Goal: Information Seeking & Learning: Learn about a topic

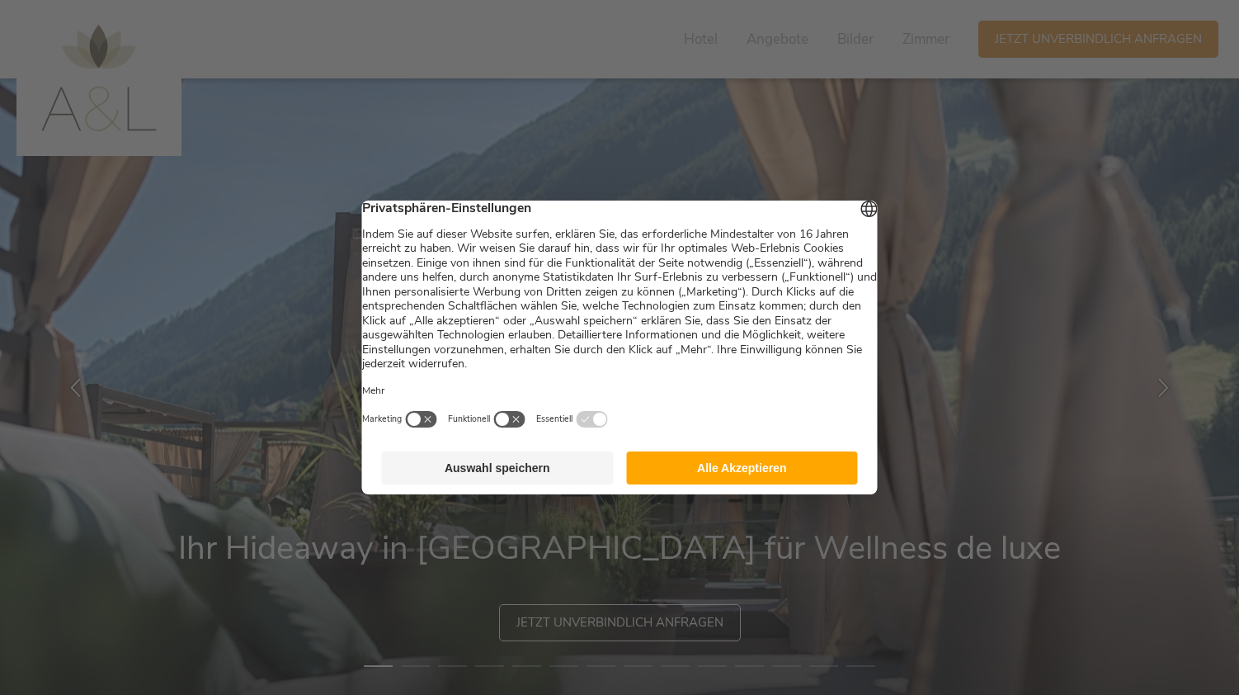
click at [777, 477] on button "Alle Akzeptieren" at bounding box center [742, 467] width 232 height 33
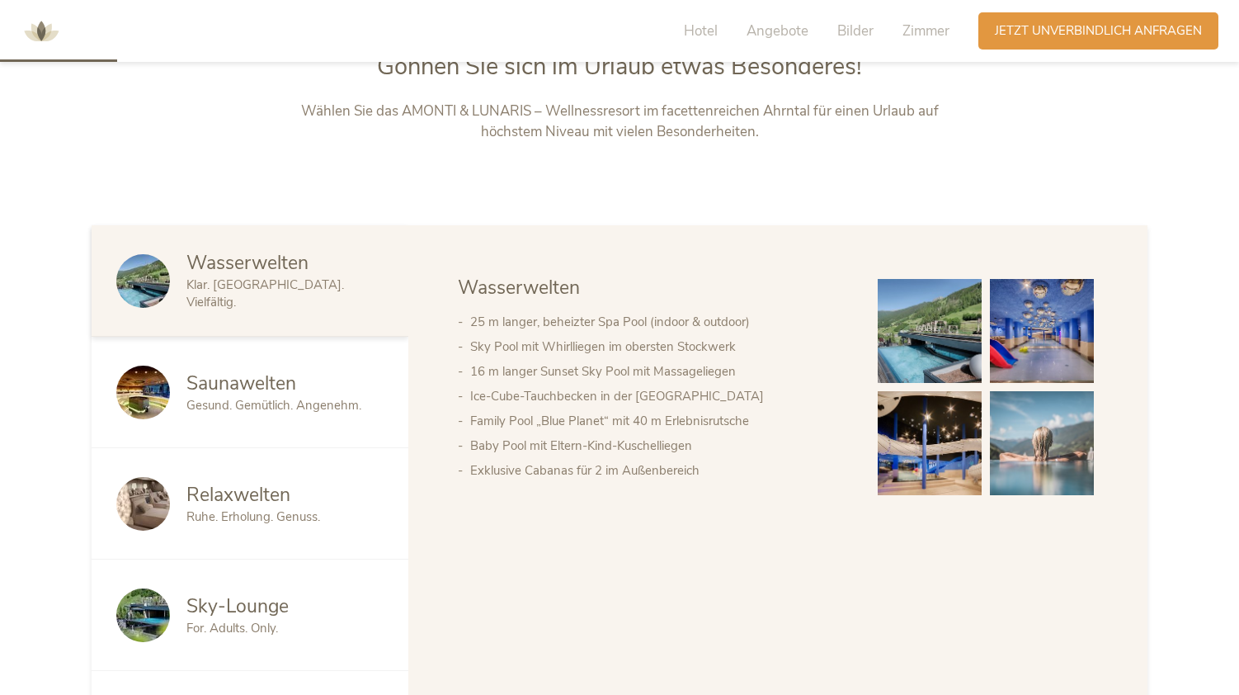
scroll to position [284, 0]
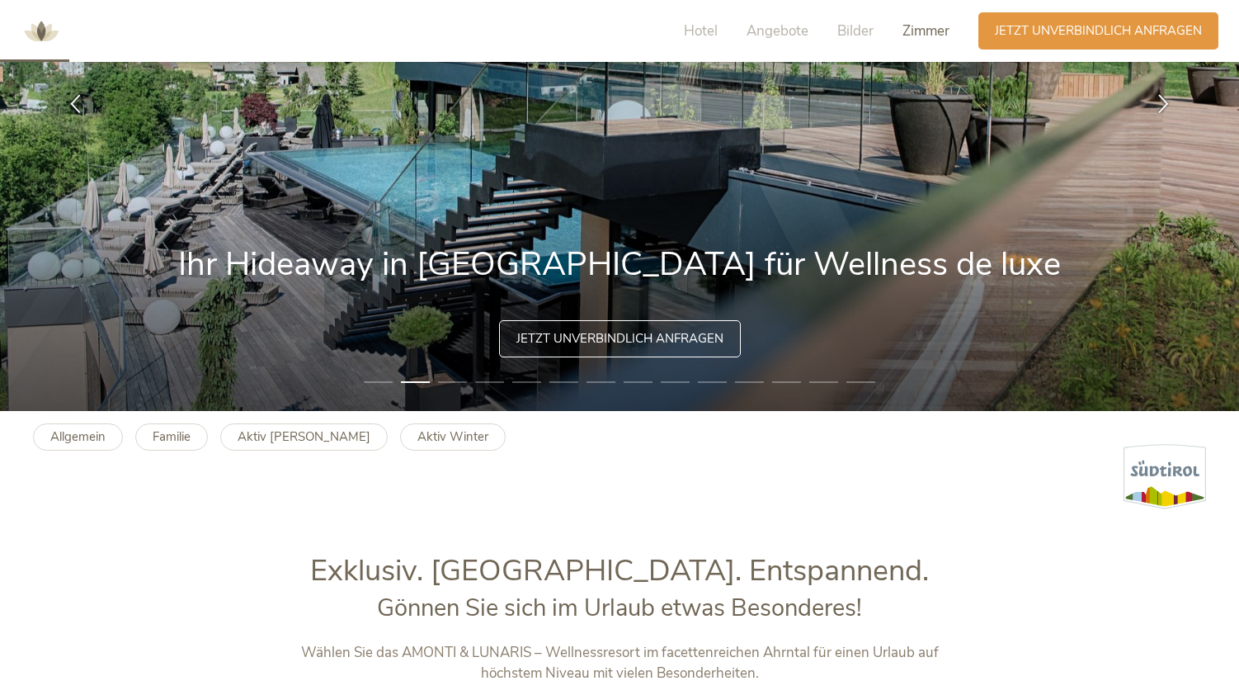
click at [935, 36] on span "Zimmer" at bounding box center [925, 30] width 47 height 19
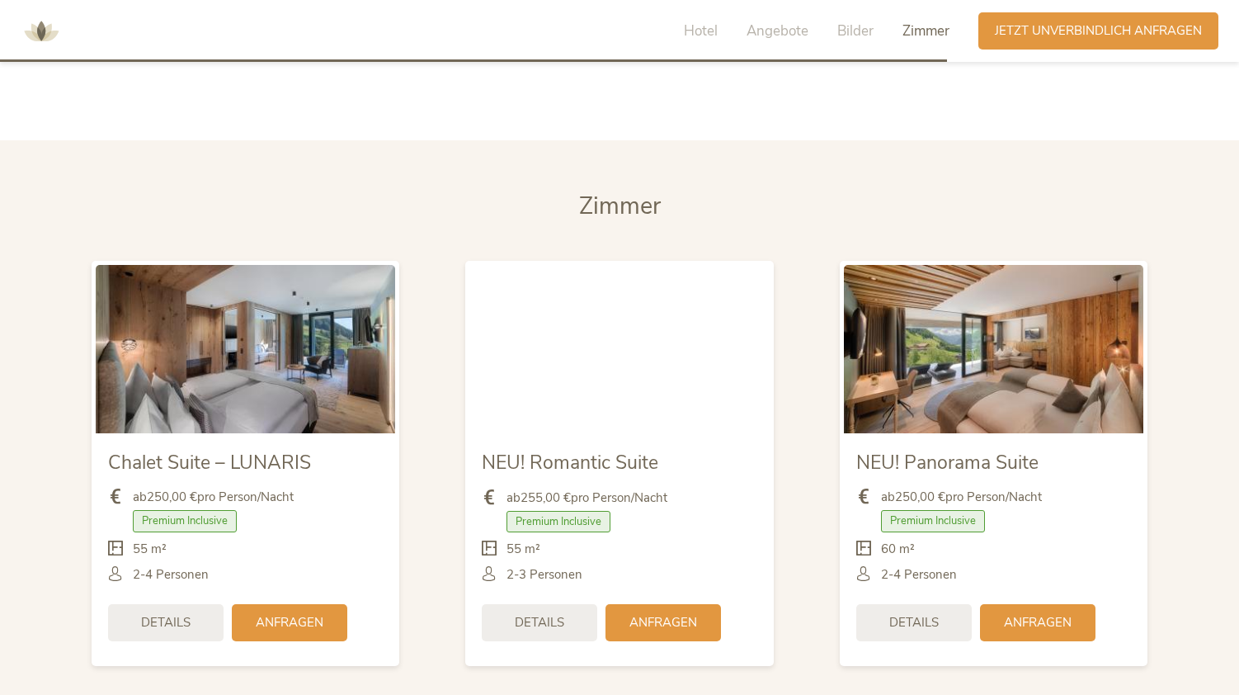
scroll to position [3949, 0]
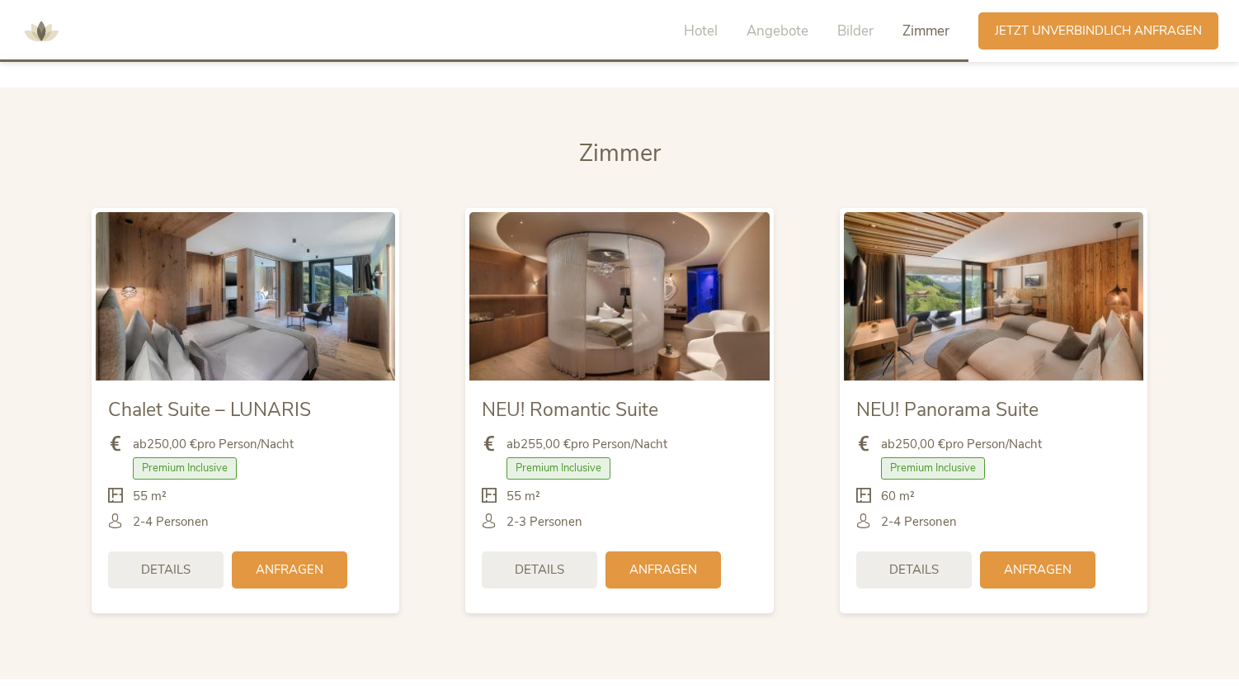
click at [313, 330] on img at bounding box center [245, 296] width 299 height 168
click at [196, 568] on div "Details" at bounding box center [165, 567] width 115 height 37
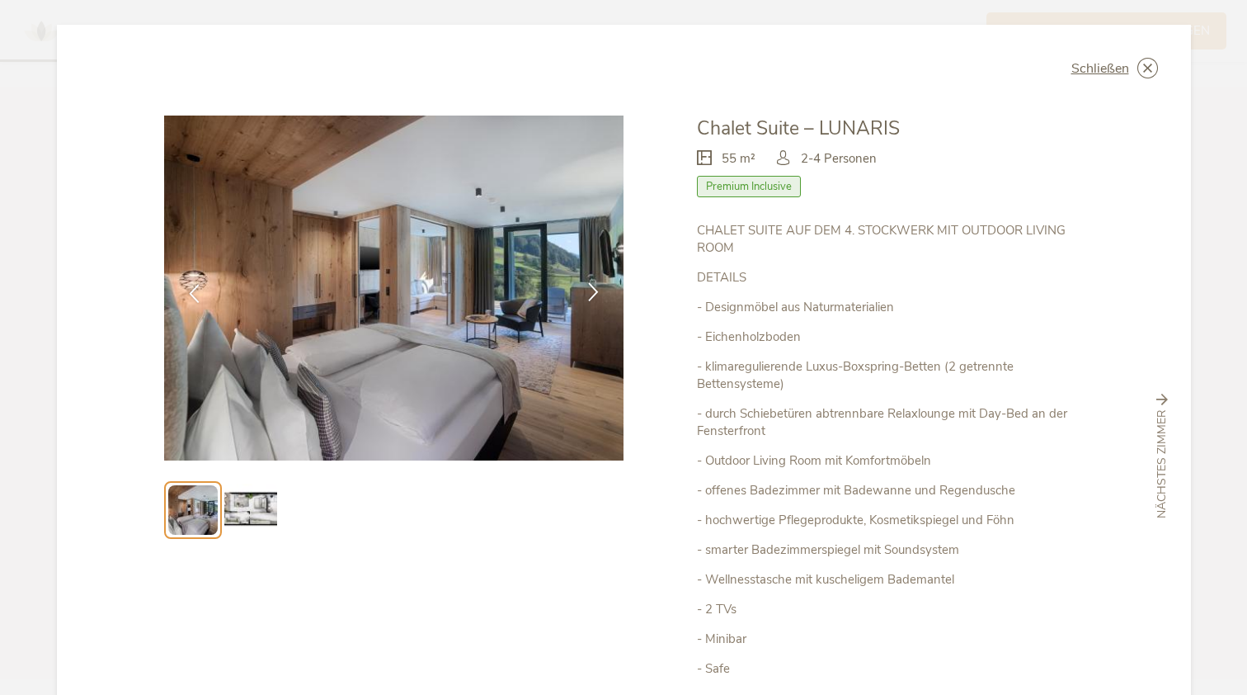
click at [591, 299] on icon at bounding box center [593, 291] width 19 height 19
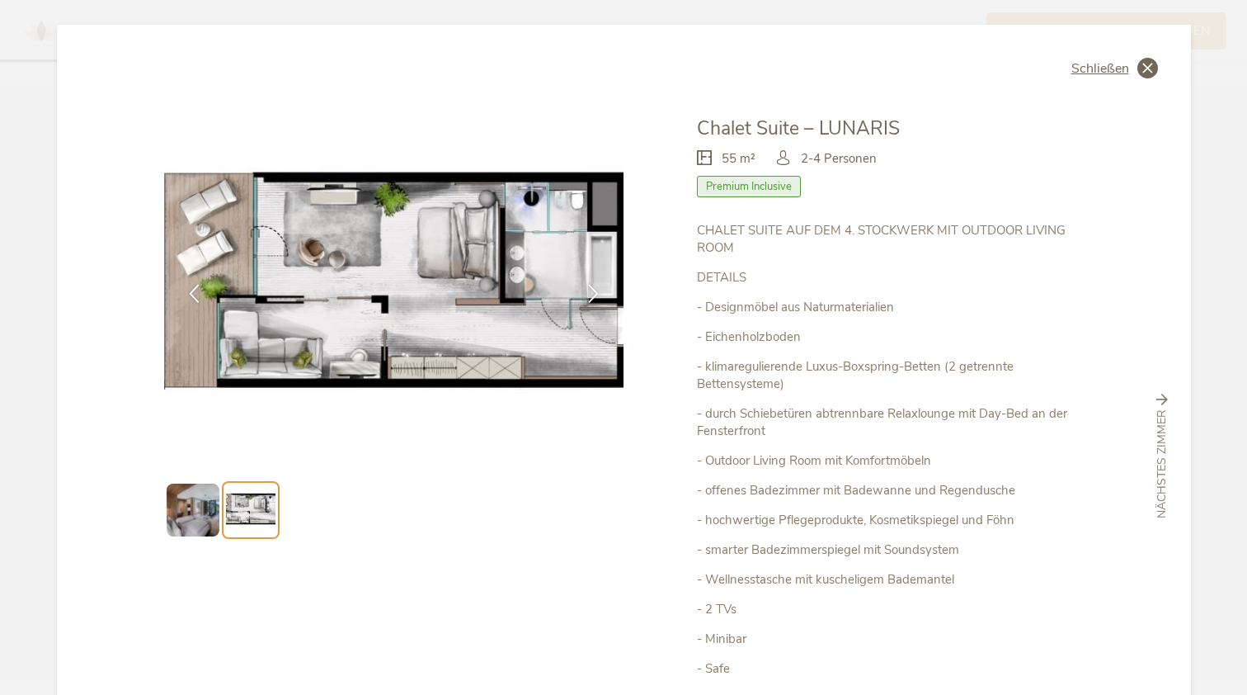
click at [1119, 72] on span "Schließen" at bounding box center [1101, 68] width 58 height 13
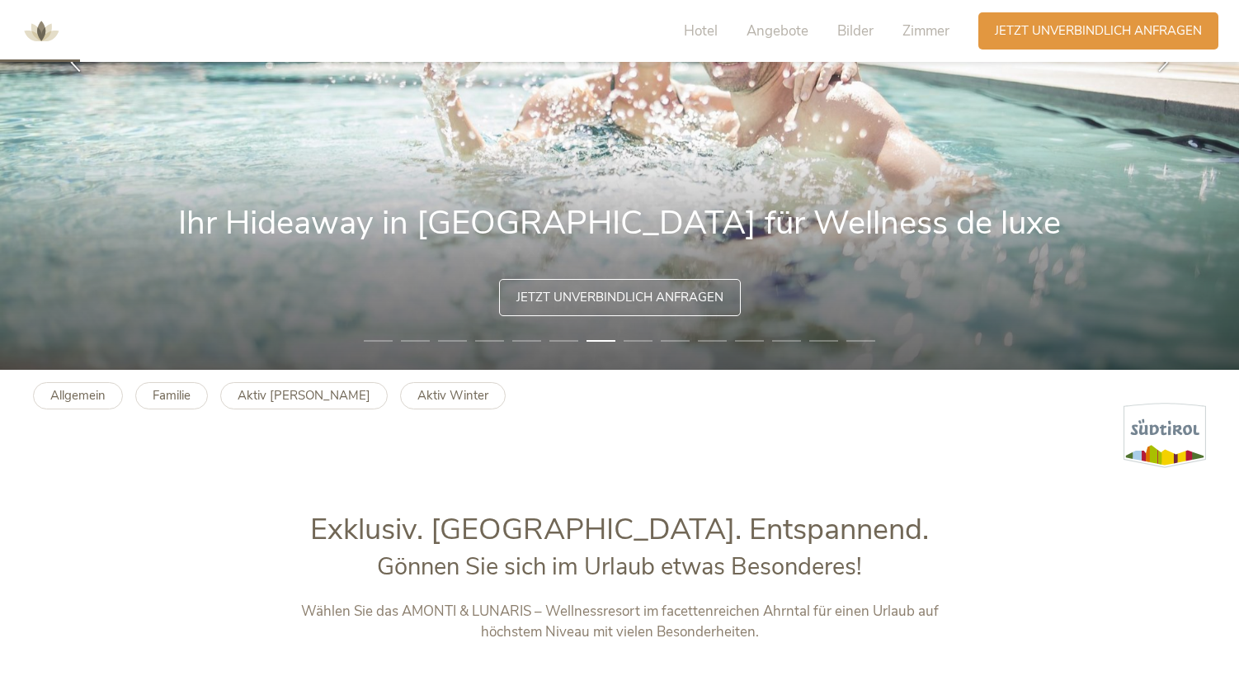
scroll to position [0, 0]
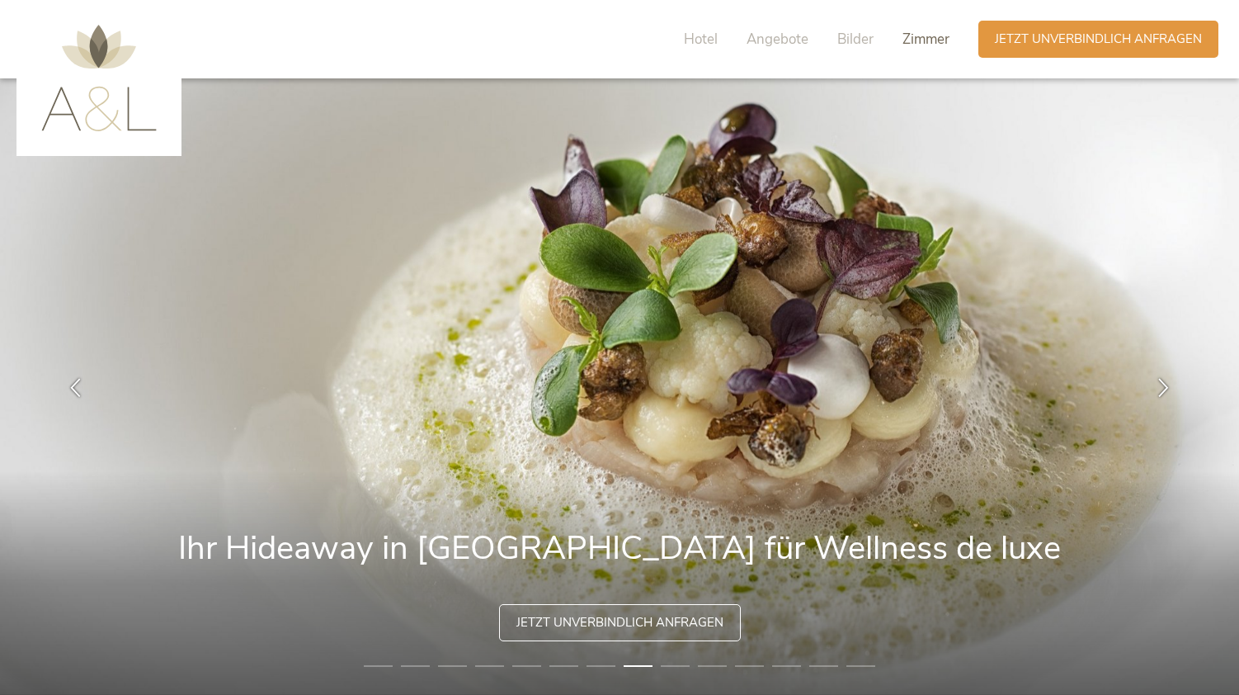
click at [930, 39] on span "Zimmer" at bounding box center [925, 39] width 47 height 19
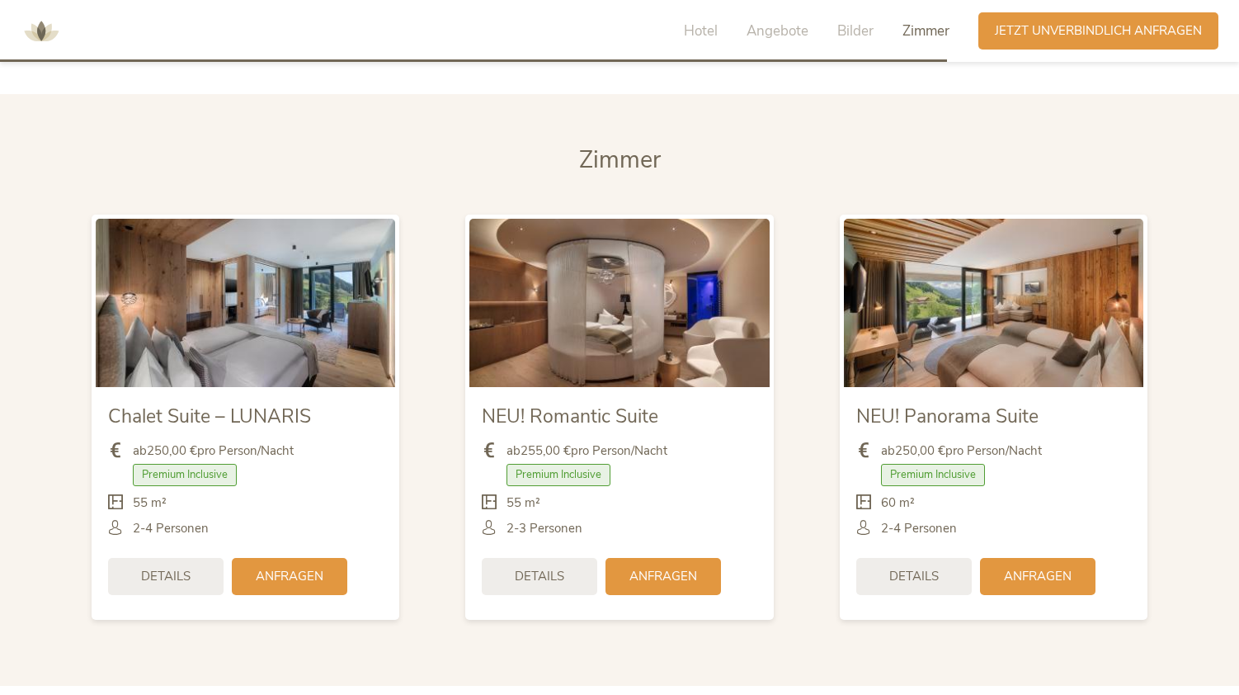
scroll to position [3949, 0]
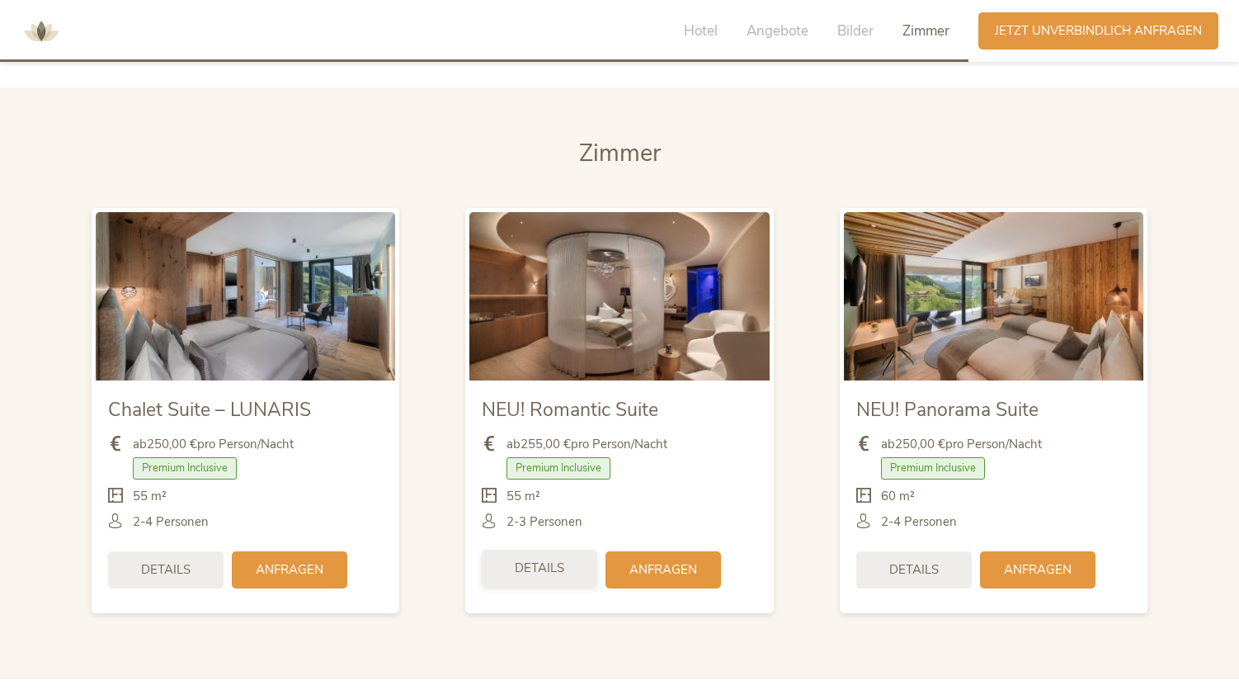
click at [558, 563] on span "Details" at bounding box center [539, 567] width 49 height 17
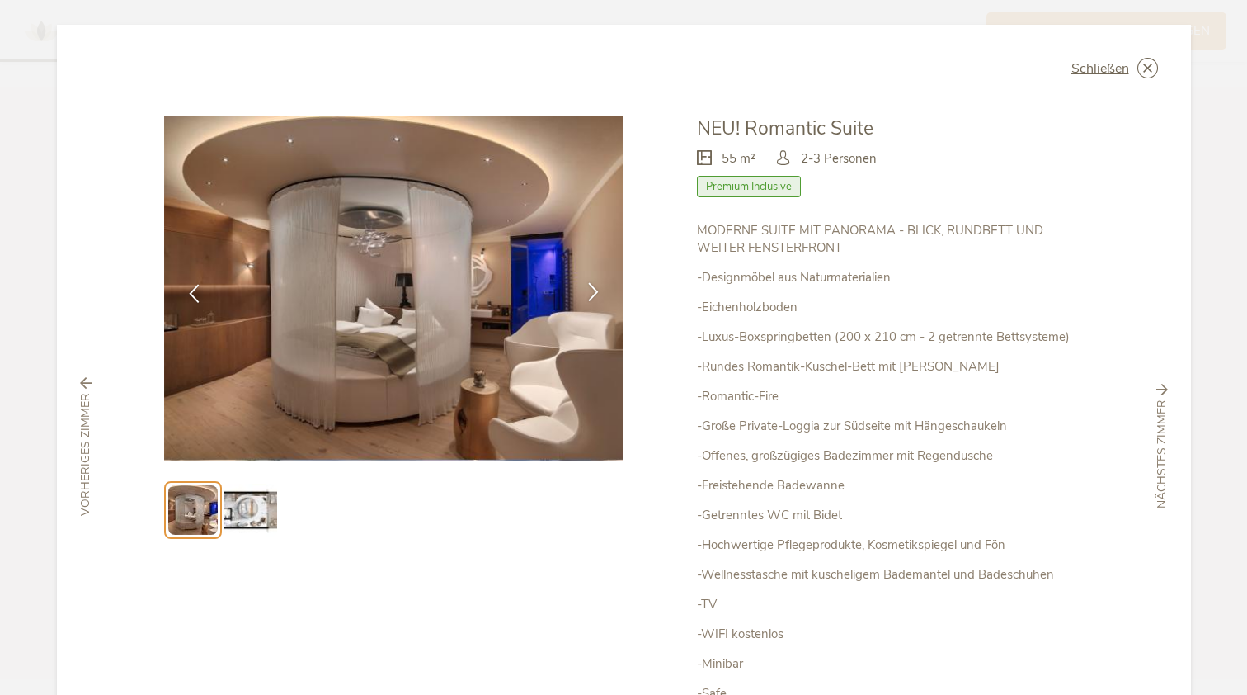
click at [587, 290] on icon at bounding box center [593, 291] width 19 height 19
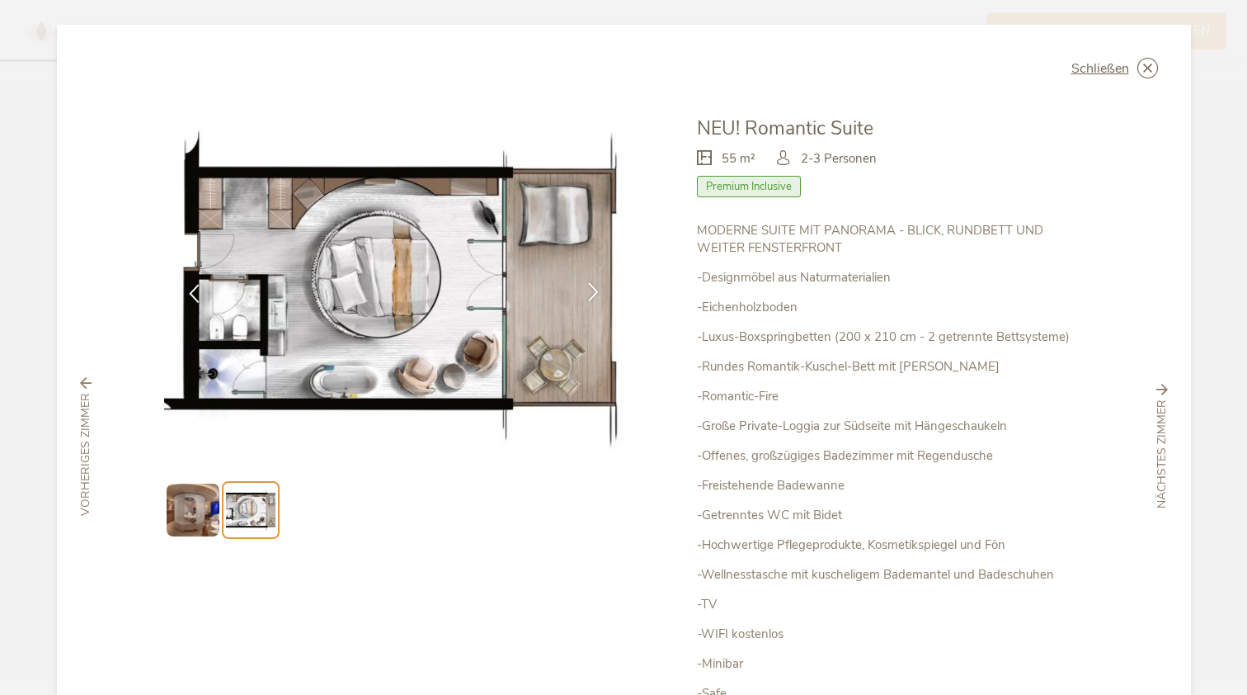
click at [587, 290] on icon at bounding box center [593, 291] width 19 height 19
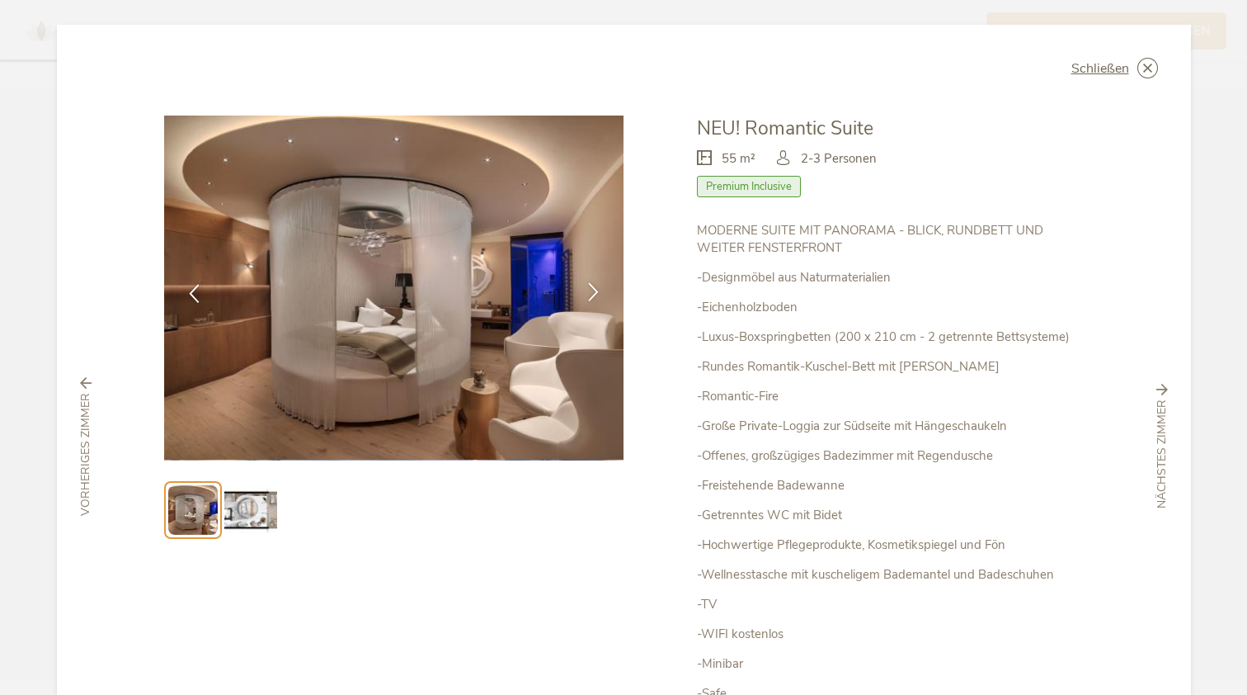
click at [587, 290] on icon at bounding box center [593, 291] width 19 height 19
click at [590, 287] on icon at bounding box center [593, 291] width 19 height 19
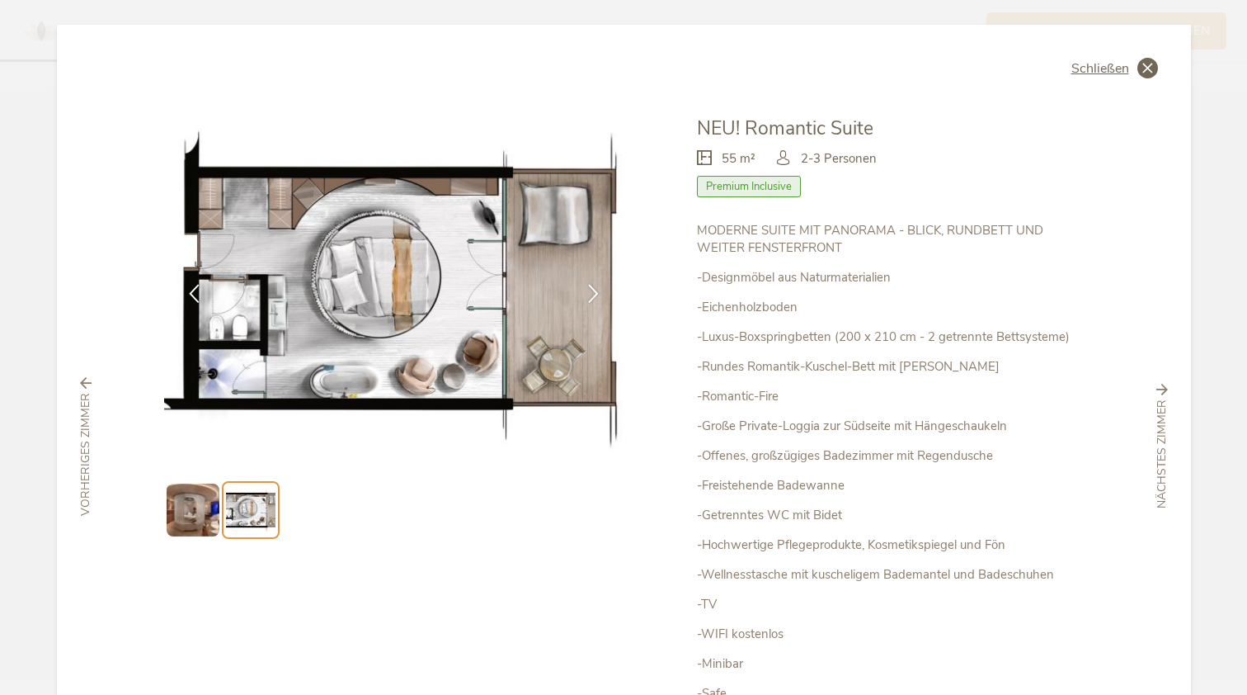
click at [1117, 72] on span "Schließen" at bounding box center [1101, 68] width 58 height 13
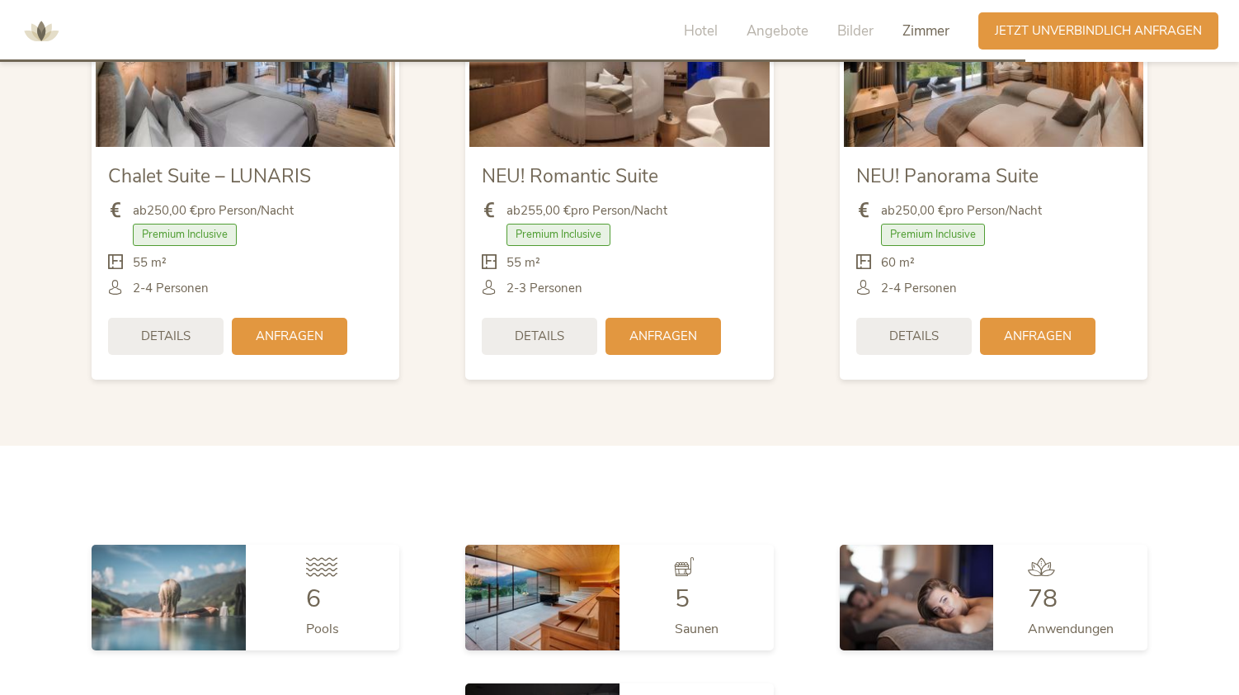
scroll to position [4309, 0]
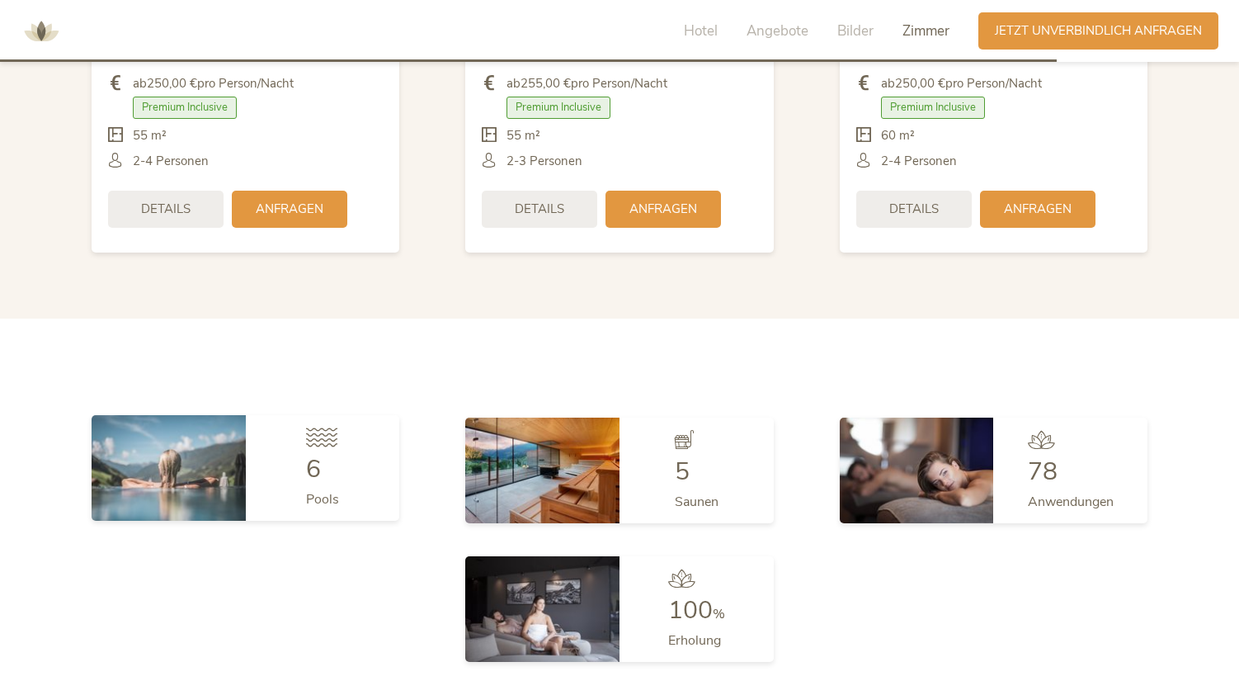
click at [272, 437] on div "6 Pools" at bounding box center [323, 468] width 154 height 106
click at [319, 471] on span "6" at bounding box center [313, 469] width 15 height 34
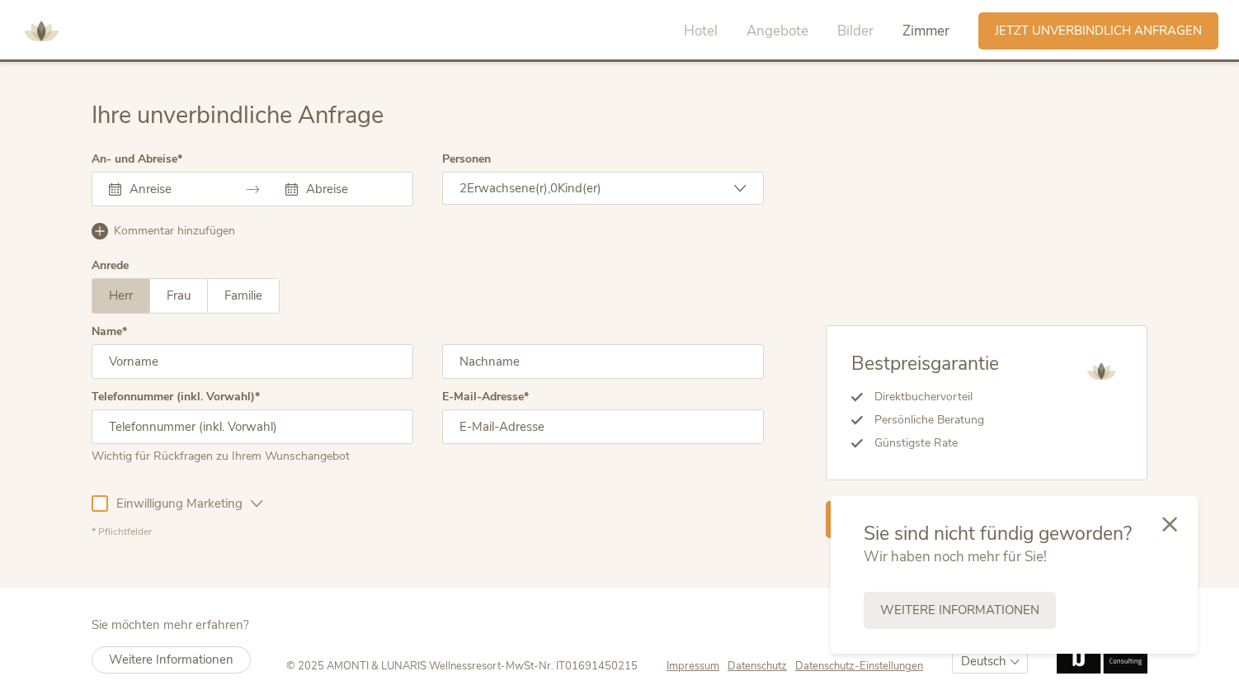
scroll to position [4510, 0]
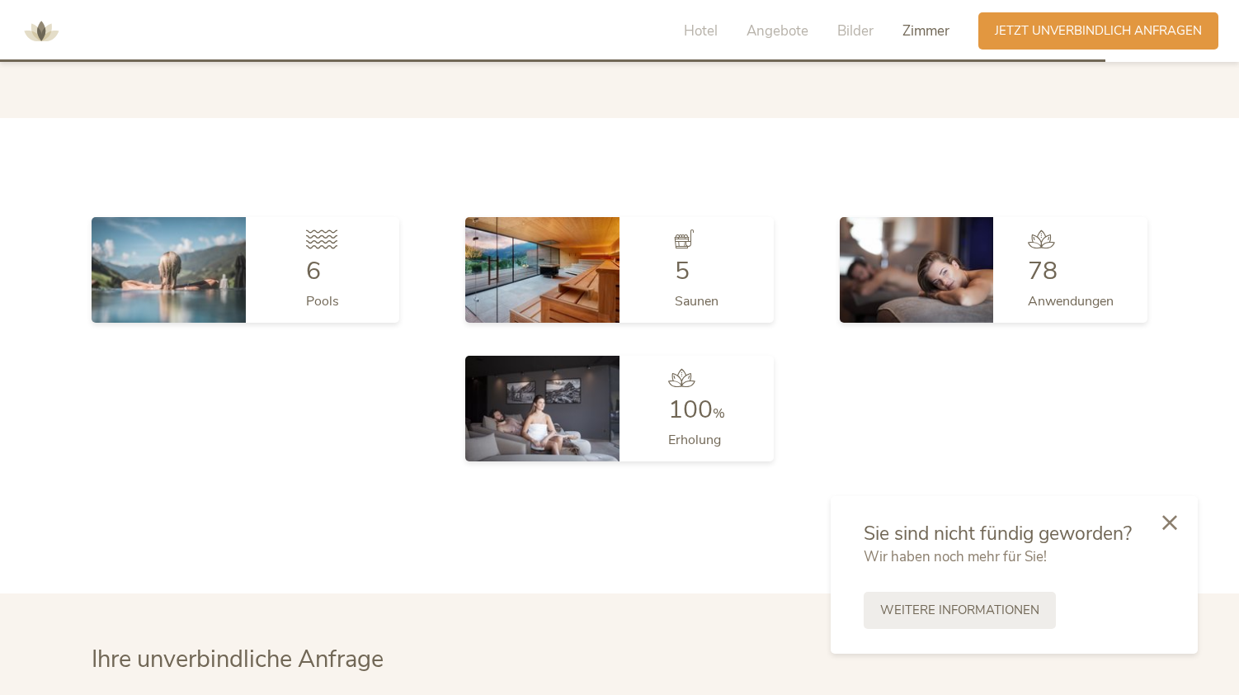
click at [1162, 513] on div at bounding box center [1170, 523] width 56 height 59
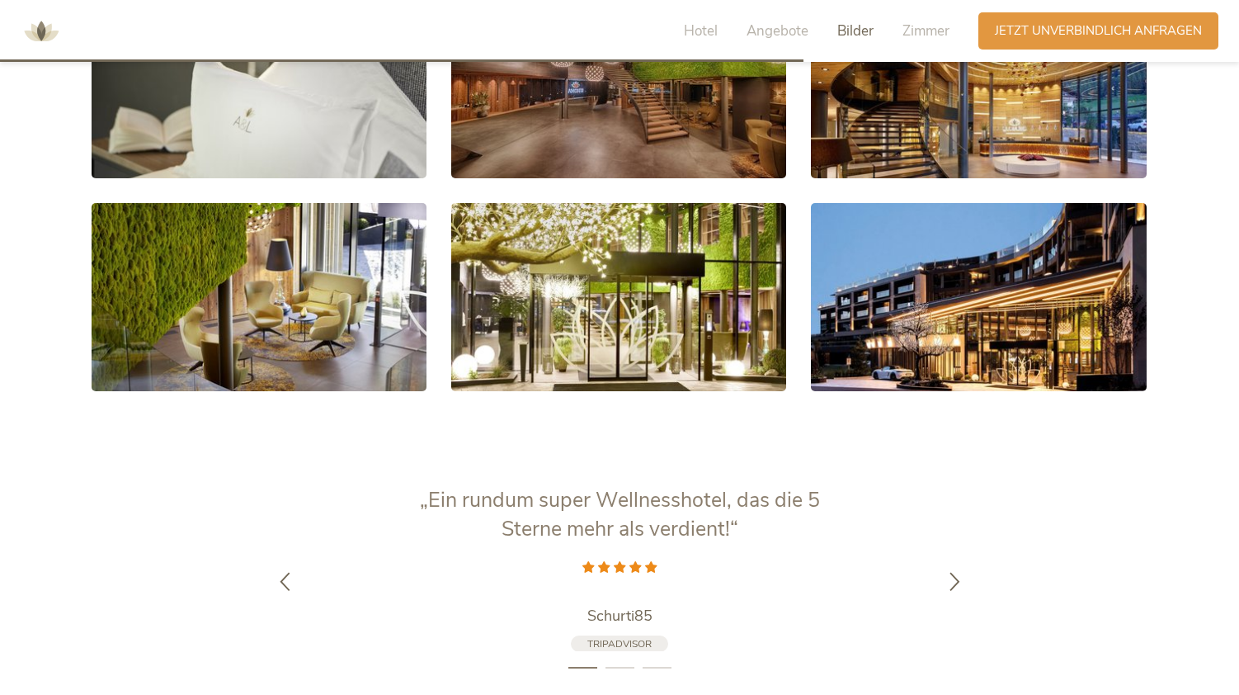
scroll to position [3158, 0]
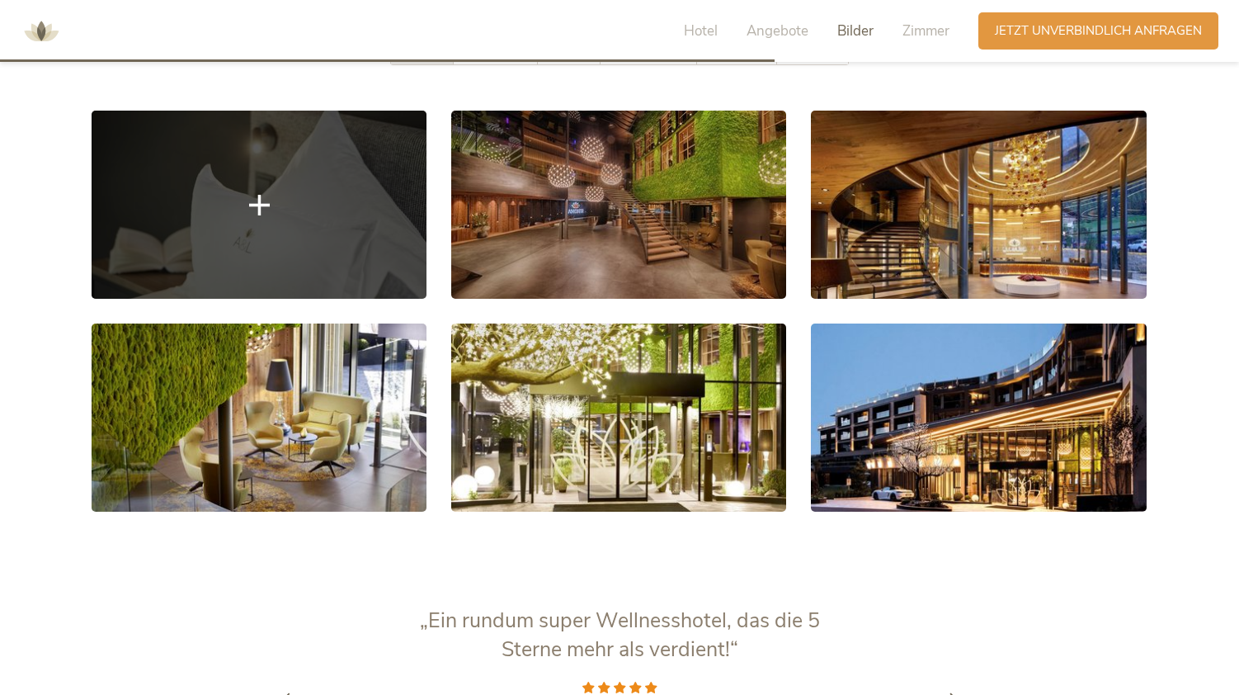
click at [306, 243] on link at bounding box center [259, 205] width 335 height 188
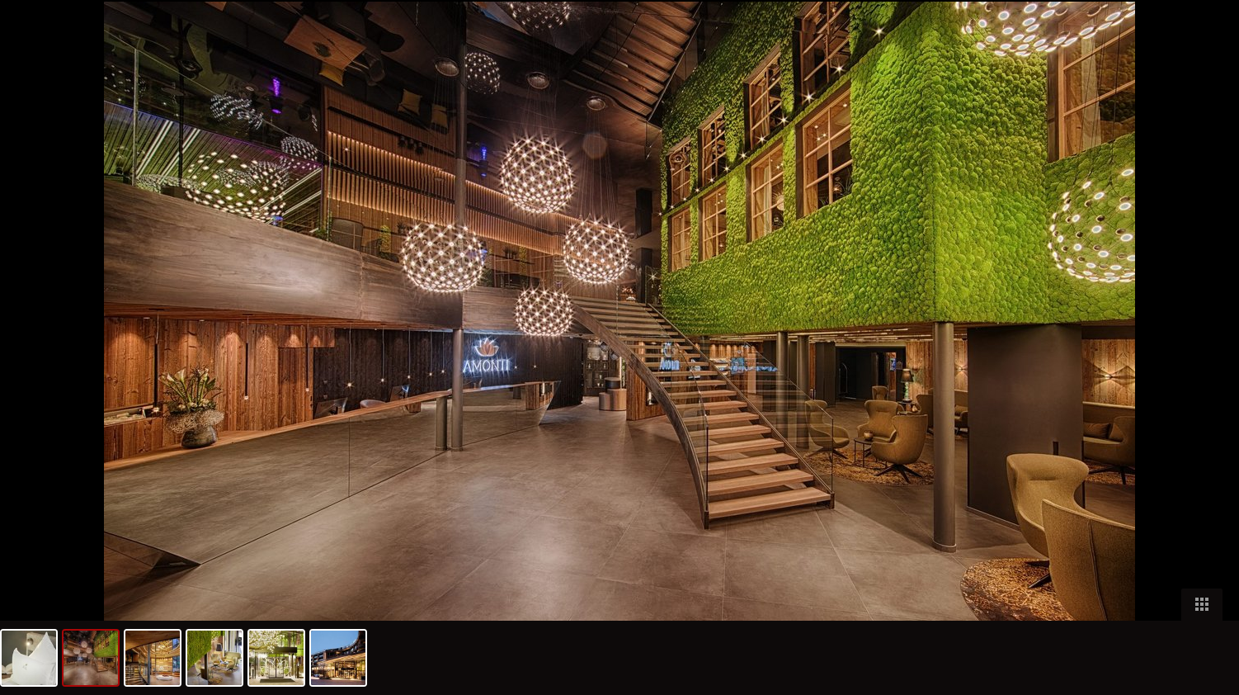
click at [1168, 339] on div at bounding box center [619, 347] width 1239 height 695
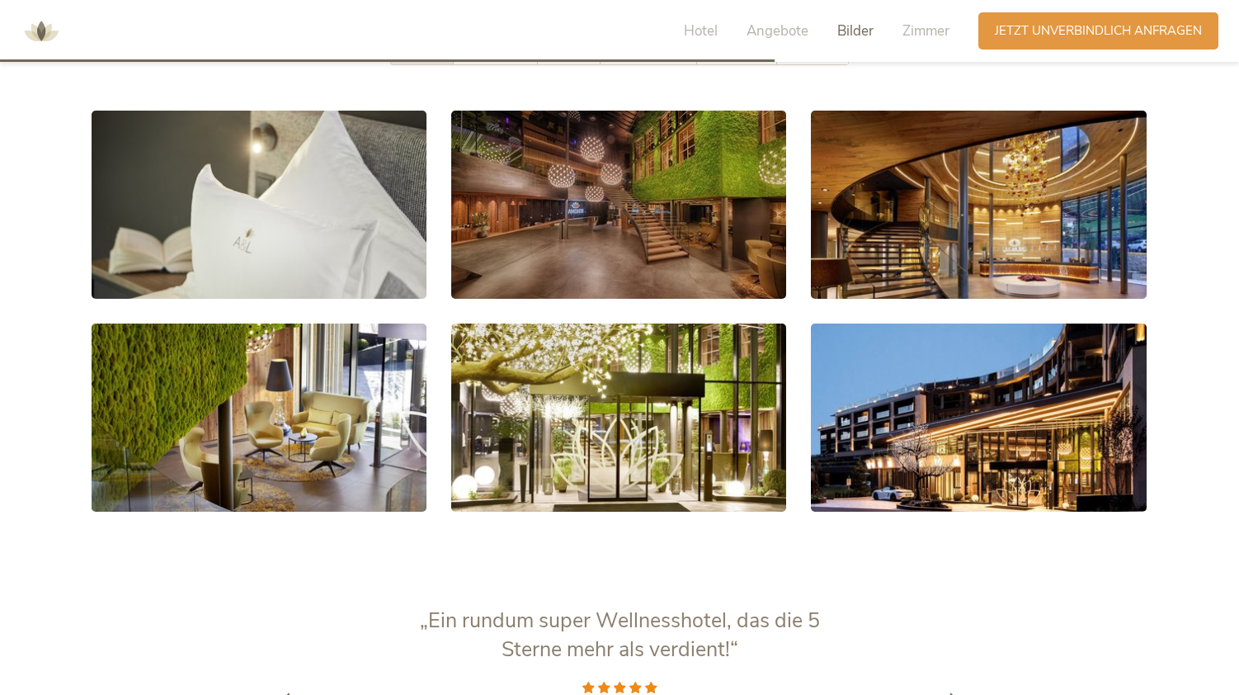
click at [680, 54] on div "Hotel Angebote Bilder Zimmer Anfragen Jetzt unverbindlich anfragen" at bounding box center [619, 31] width 1239 height 62
click at [706, 42] on div "Hotel Angebote Bilder Zimmer" at bounding box center [820, 30] width 315 height 37
click at [698, 21] on div "Hotel Angebote Bilder Zimmer" at bounding box center [820, 30] width 315 height 37
click at [699, 27] on span "Hotel" at bounding box center [701, 30] width 34 height 19
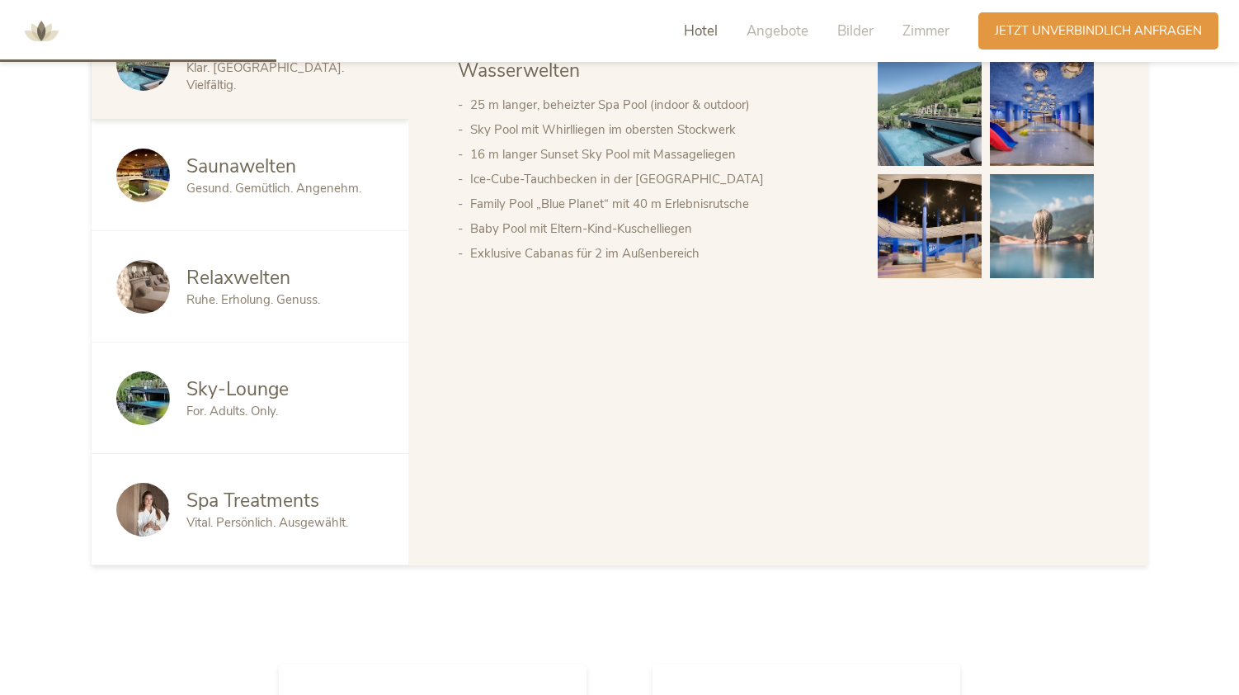
scroll to position [751, 0]
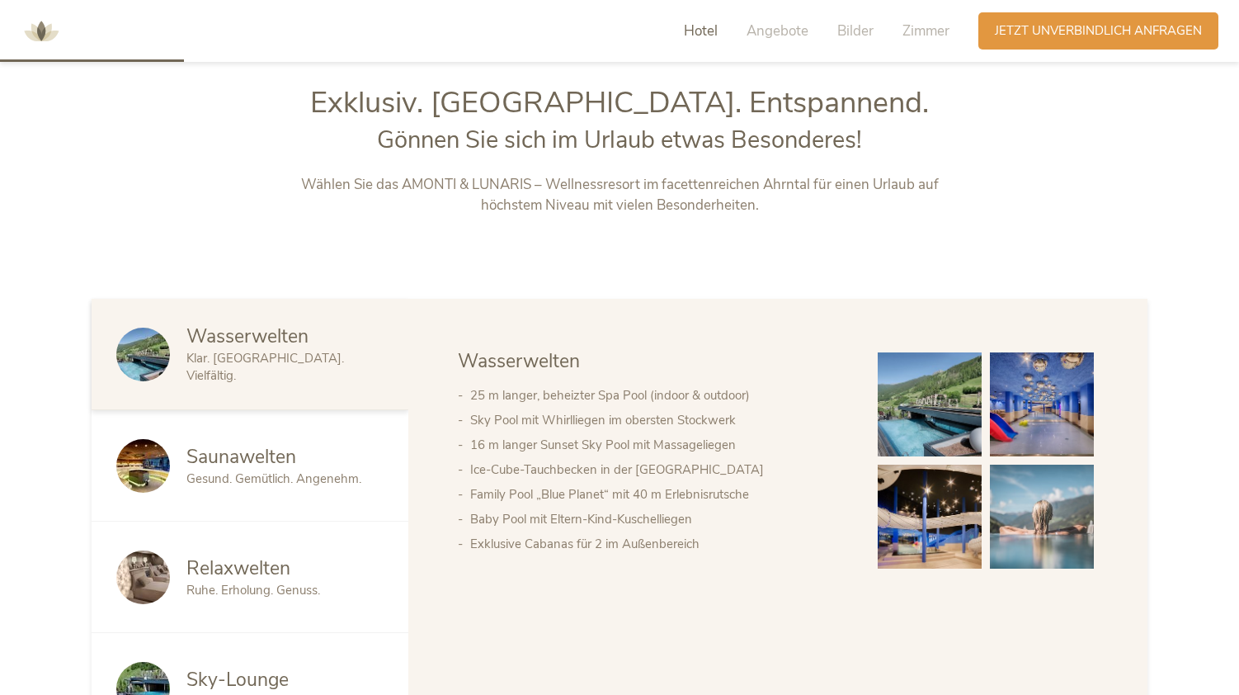
click at [233, 422] on div "Saunawelten Gesund. Gemütlich. Angenehm." at bounding box center [250, 465] width 317 height 111
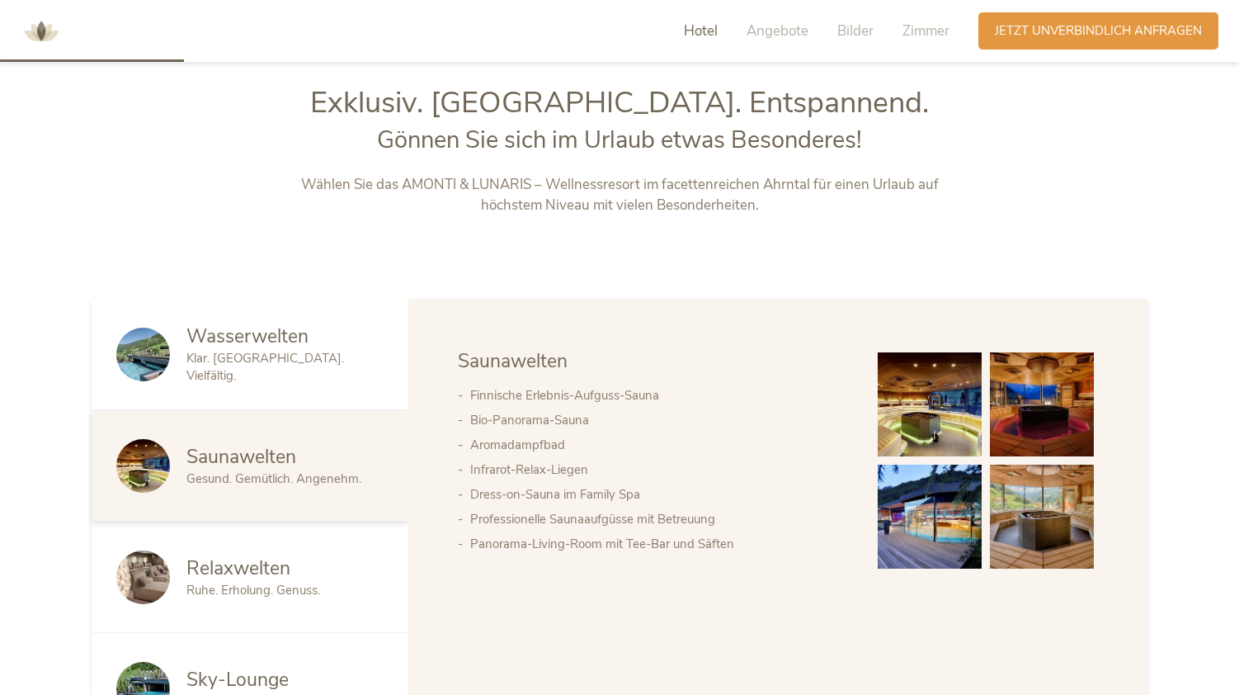
click at [266, 589] on span "Ruhe. Erholung. Genuss." at bounding box center [253, 590] width 134 height 16
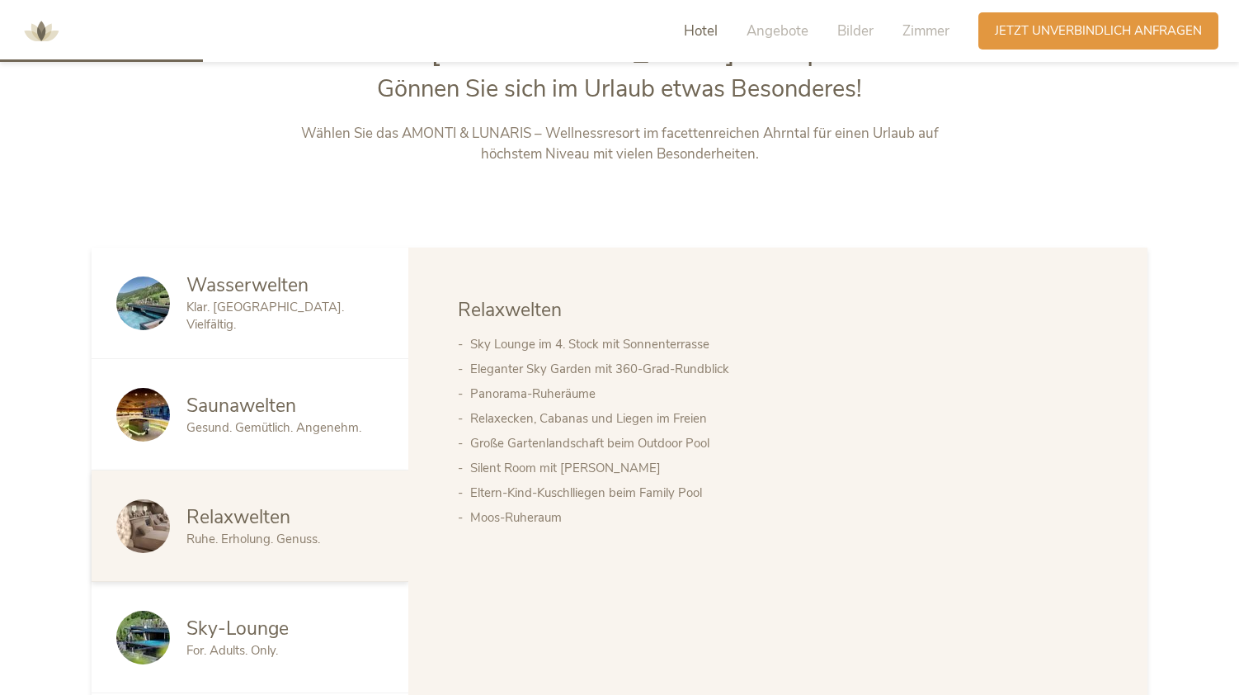
scroll to position [840, 0]
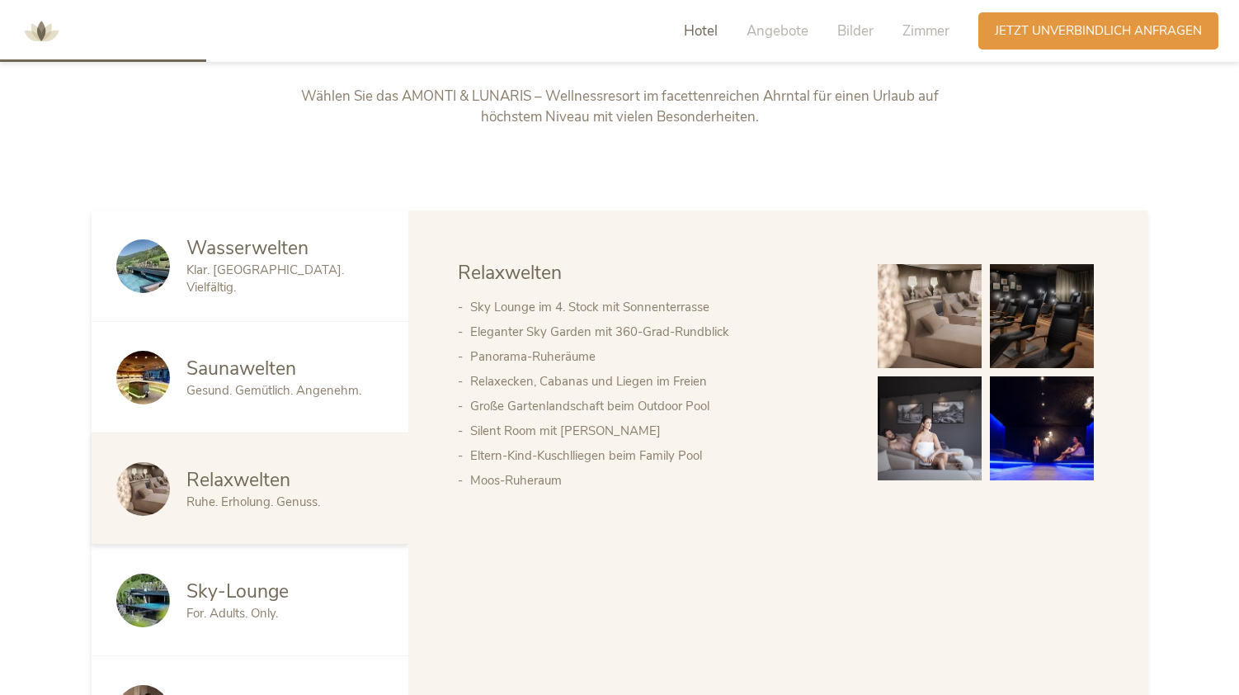
click at [298, 549] on div "Sky-Lounge For. Adults. Only." at bounding box center [250, 599] width 317 height 111
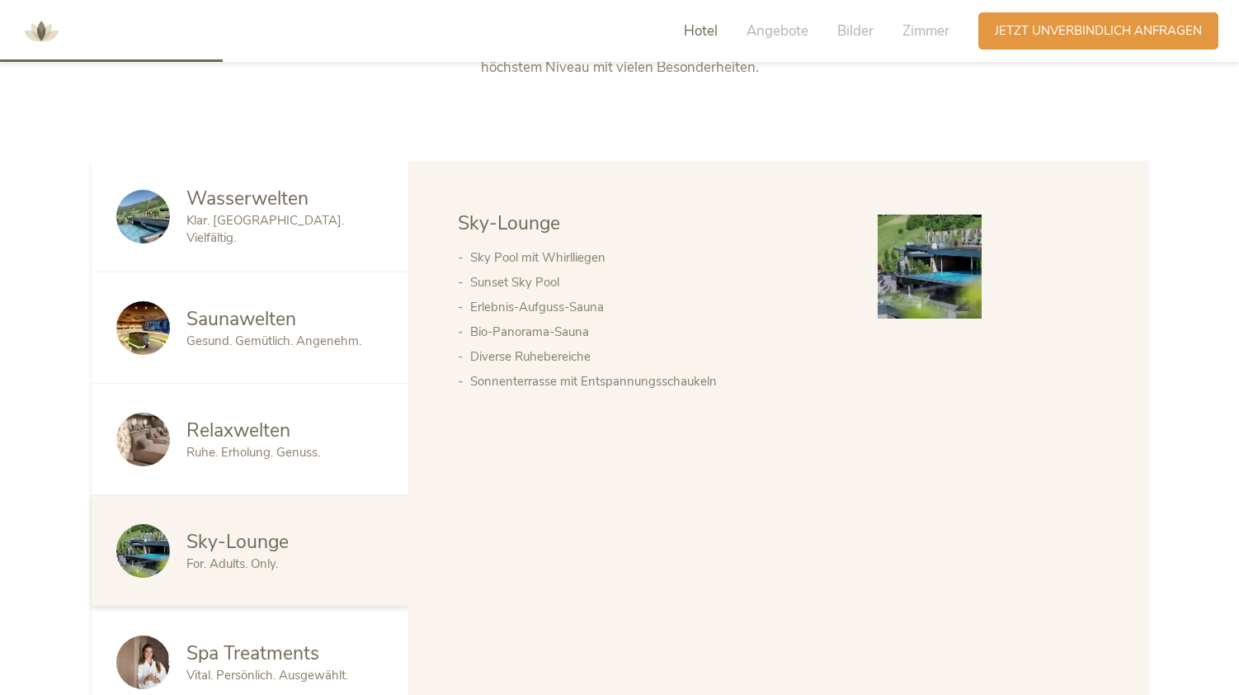
scroll to position [930, 0]
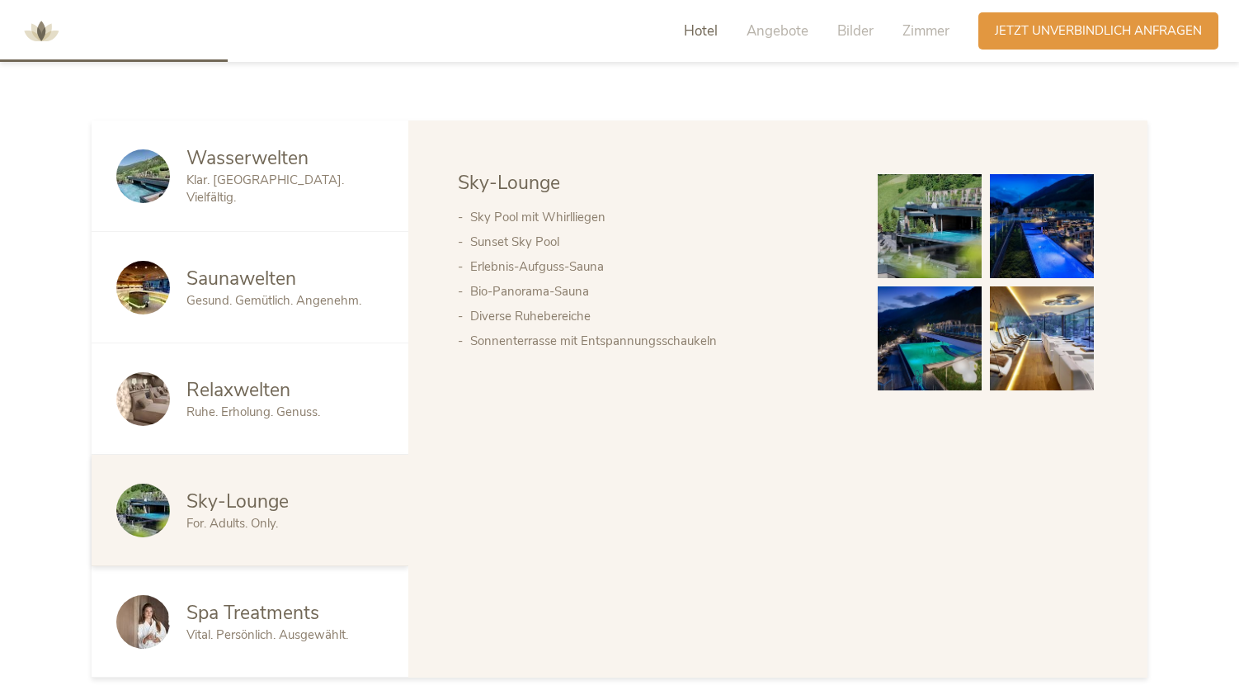
click at [285, 600] on span "Spa Treatments" at bounding box center [252, 613] width 133 height 26
